Goal: Information Seeking & Learning: Learn about a topic

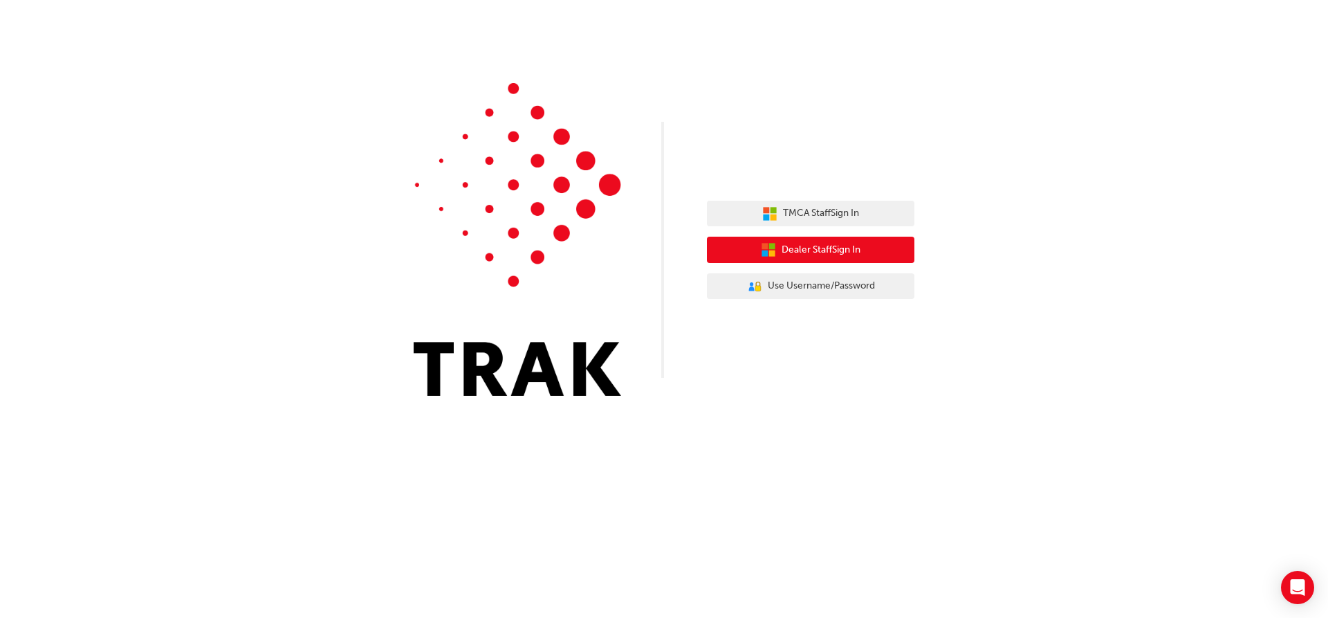
click at [796, 249] on span "Dealer Staff Sign In" at bounding box center [821, 250] width 79 height 16
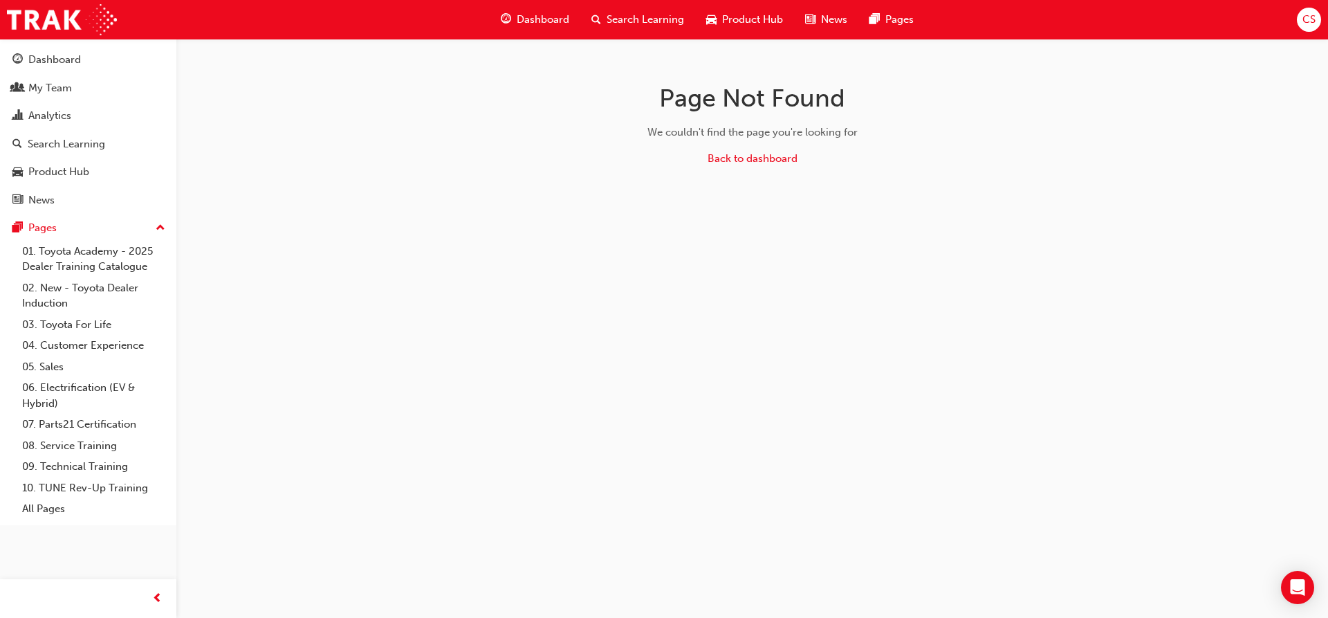
click at [638, 16] on span "Search Learning" at bounding box center [645, 20] width 77 height 16
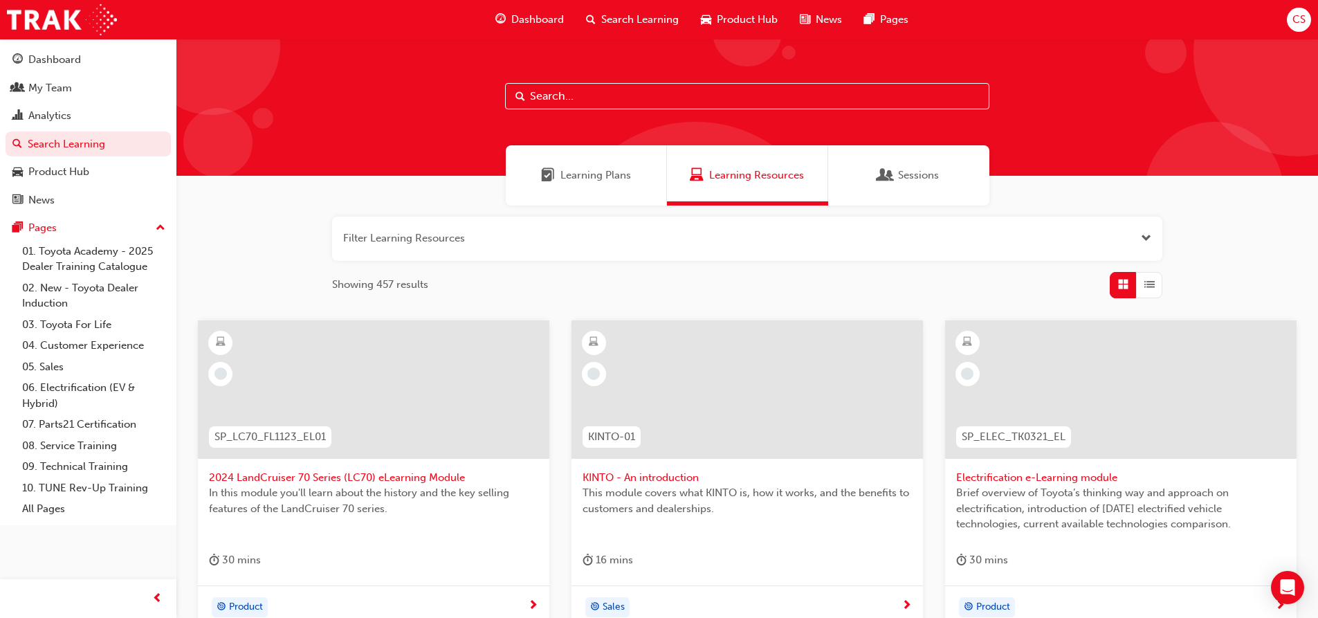
click at [588, 174] on span "Learning Plans" at bounding box center [595, 175] width 71 height 16
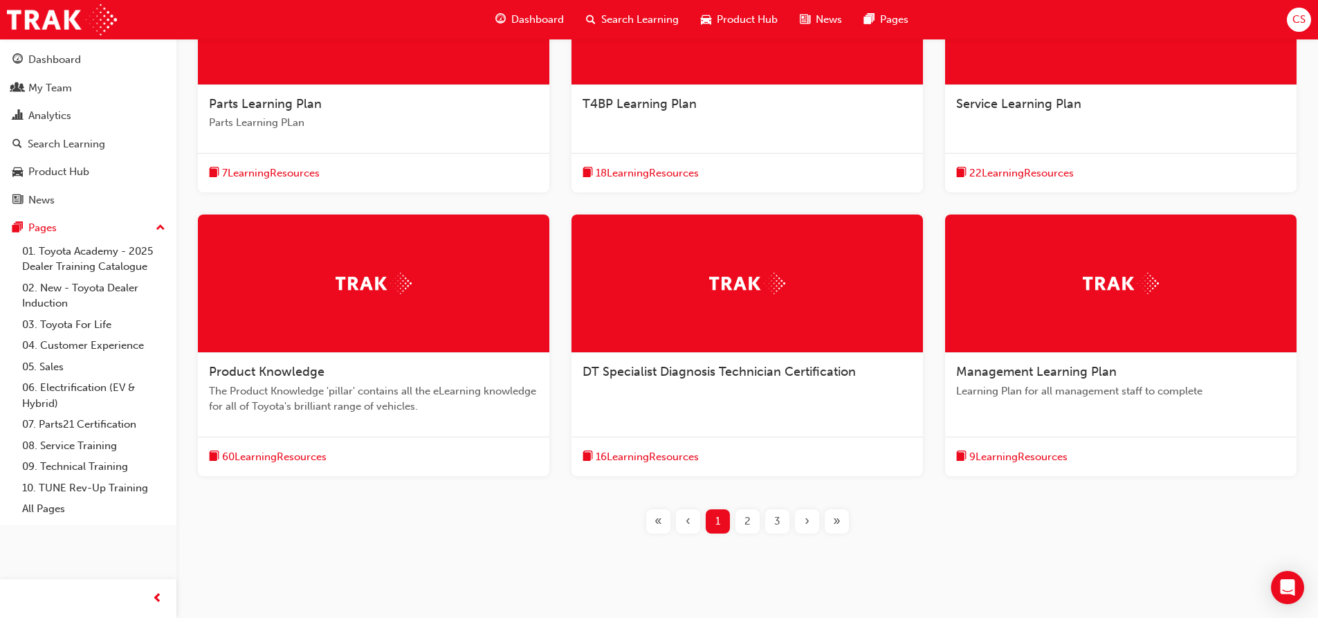
scroll to position [401, 0]
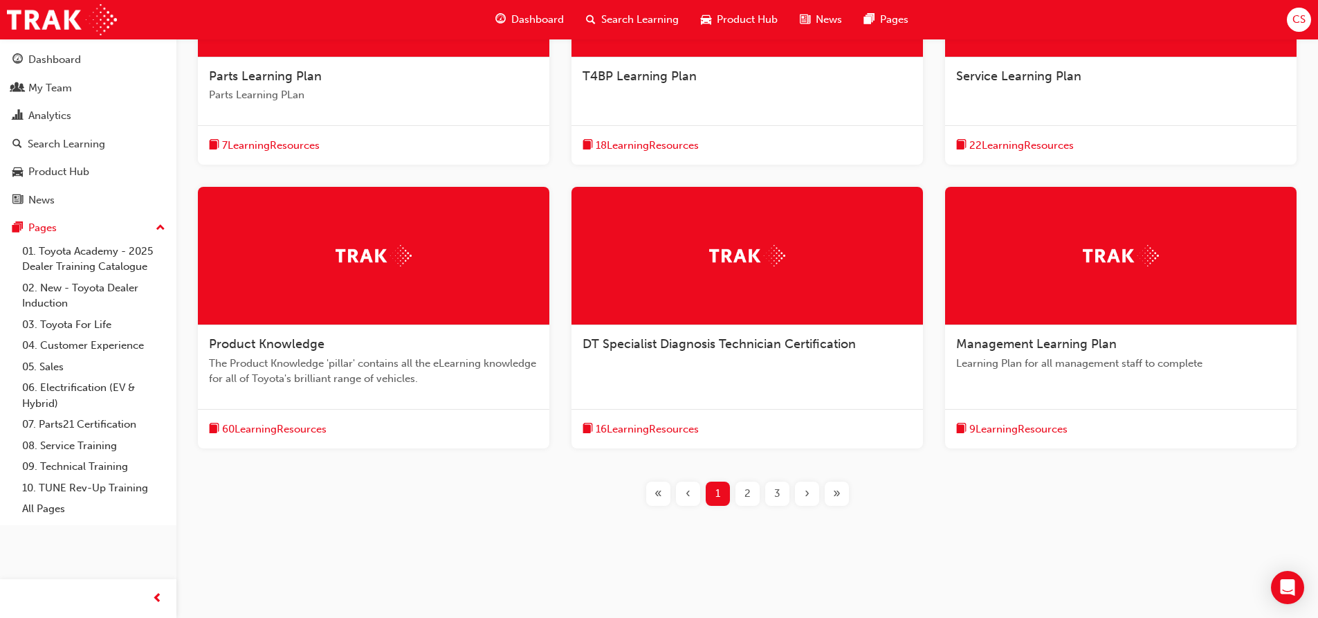
click at [744, 485] on div "2" at bounding box center [747, 493] width 24 height 24
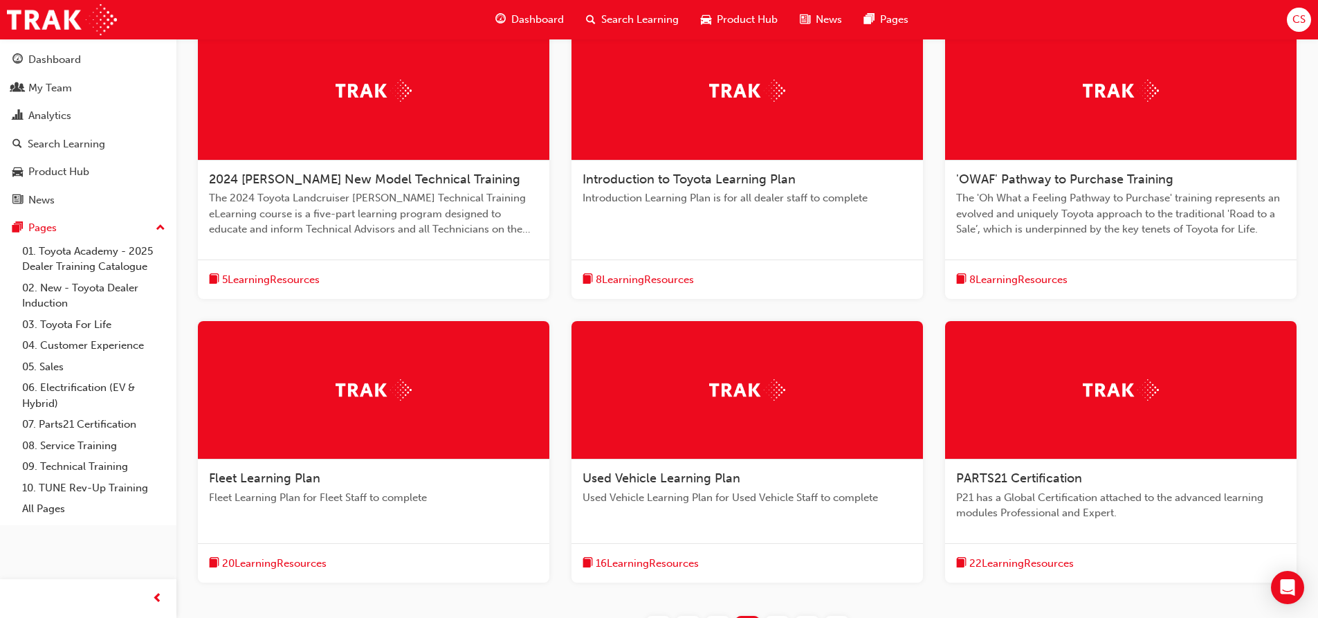
scroll to position [401, 0]
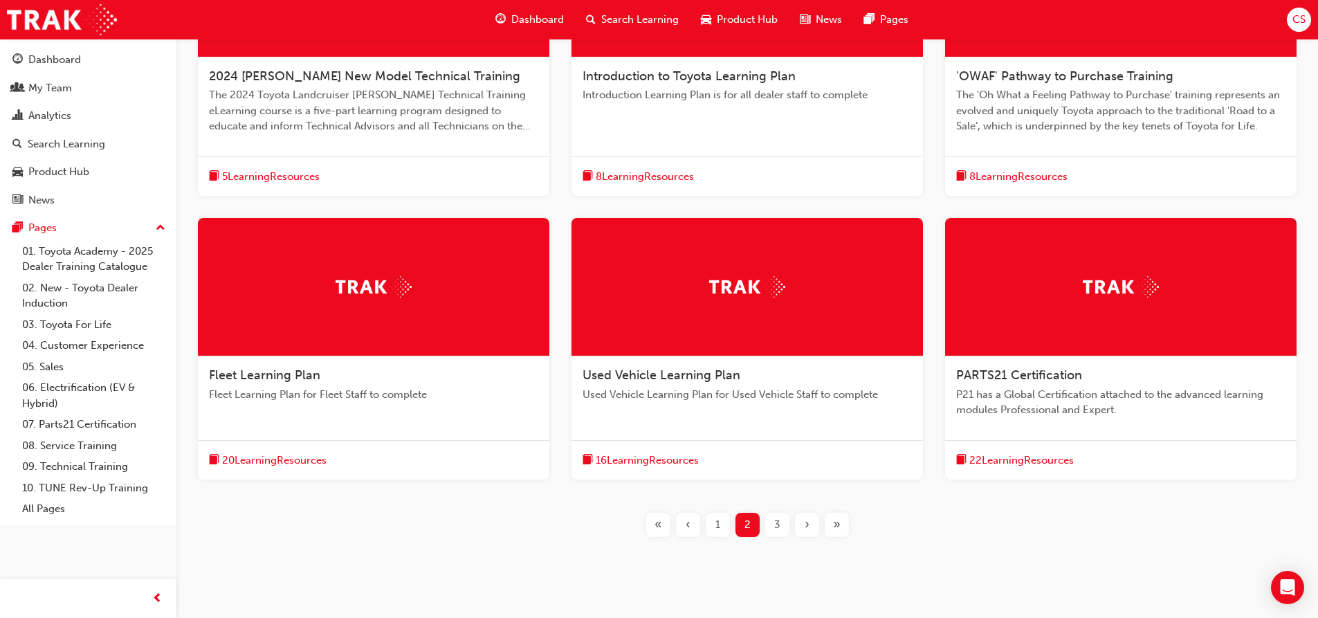
click at [781, 532] on div "3" at bounding box center [777, 525] width 24 height 24
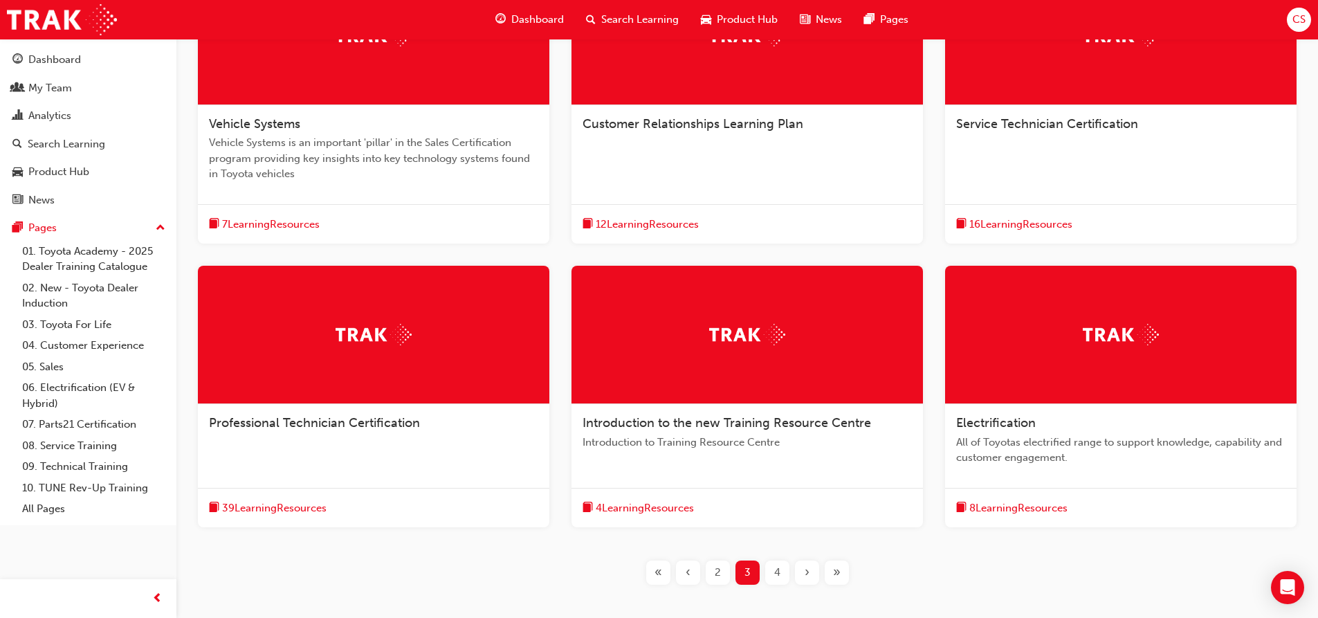
scroll to position [332, 0]
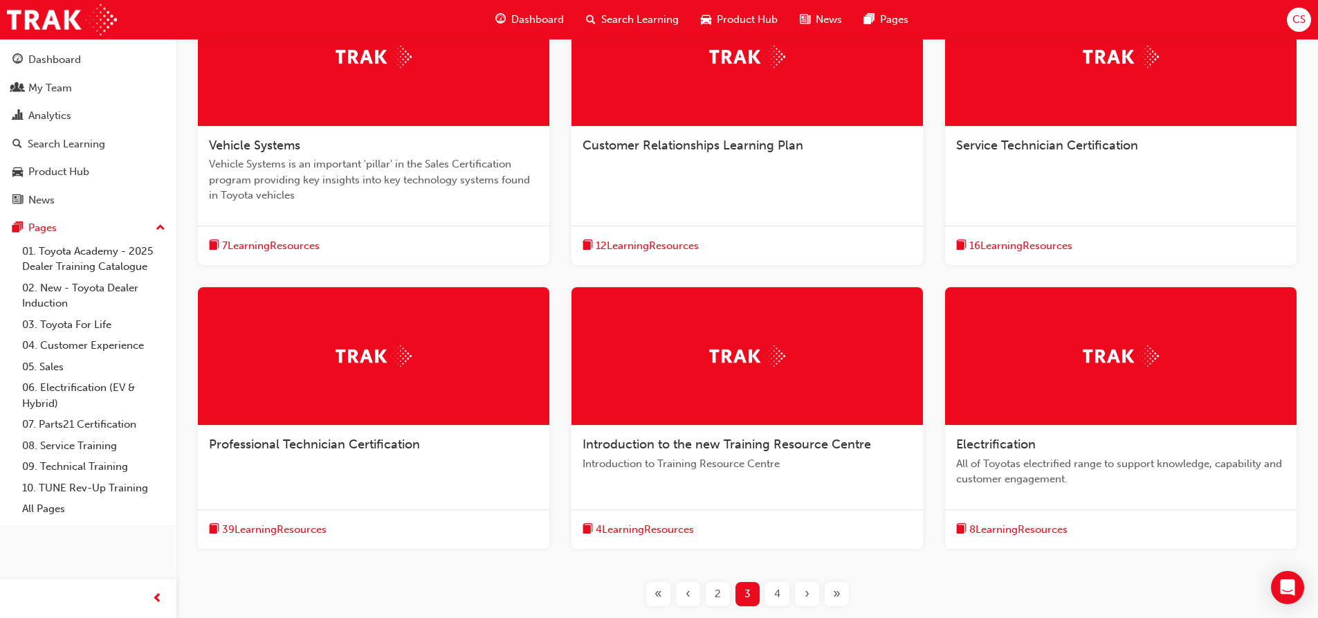
click at [1114, 84] on div at bounding box center [1120, 57] width 351 height 138
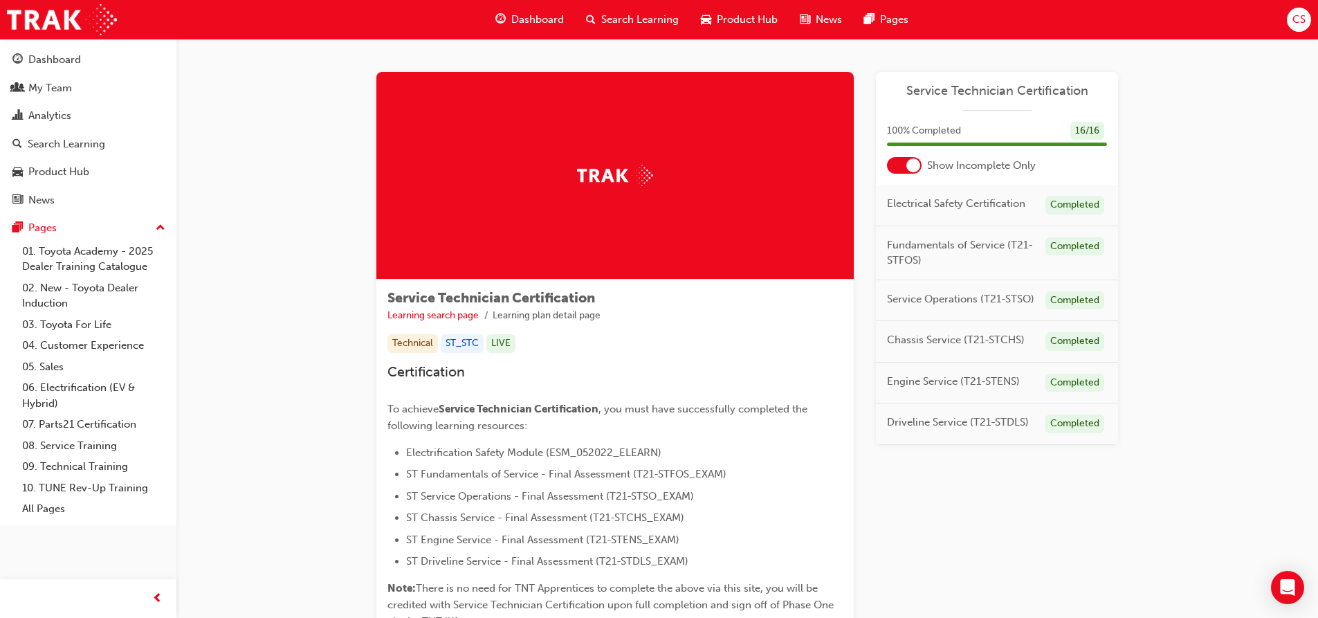
click at [1016, 90] on span "Service Technician Certification" at bounding box center [997, 91] width 220 height 16
